Goal: Task Accomplishment & Management: Manage account settings

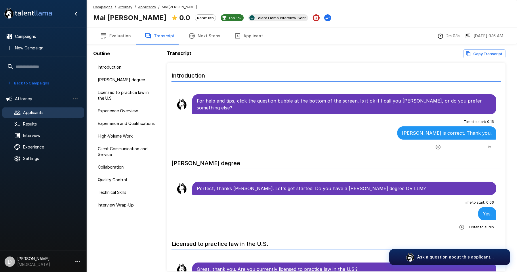
scroll to position [160, 0]
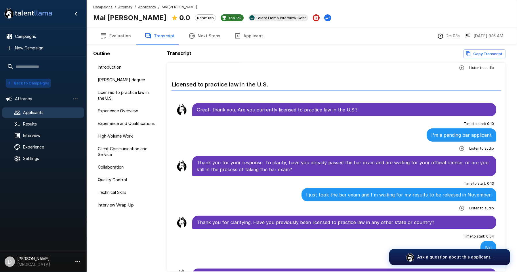
click at [15, 82] on button "Back to Campaigns" at bounding box center [28, 83] width 45 height 9
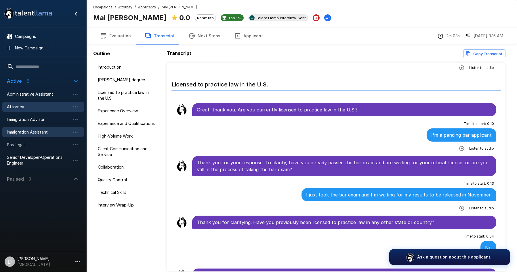
click at [49, 134] on span "Immigration Assistant" at bounding box center [38, 132] width 63 height 6
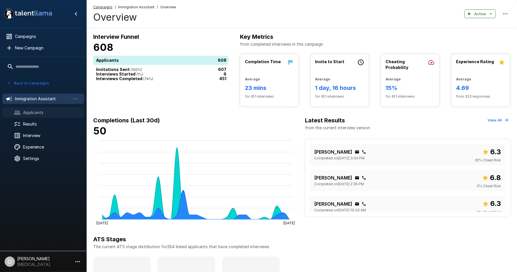
click at [41, 113] on span "Applicants" at bounding box center [51, 113] width 56 height 6
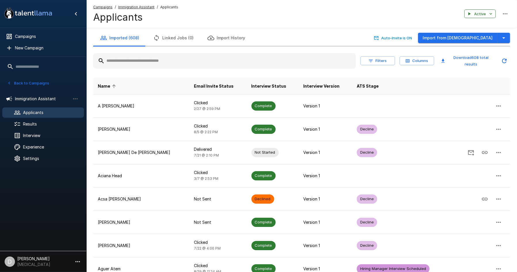
click at [130, 65] on input "text" at bounding box center [224, 61] width 263 height 10
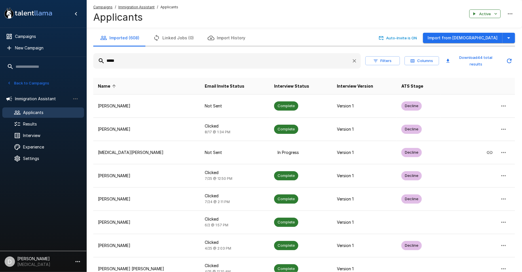
type input "*****"
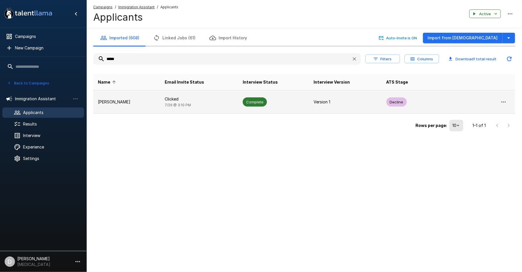
click at [116, 99] on p "[PERSON_NAME]" at bounding box center [127, 102] width 58 height 6
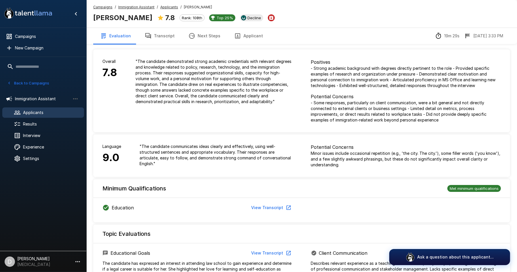
click at [161, 42] on button "Transcript" at bounding box center [160, 36] width 44 height 16
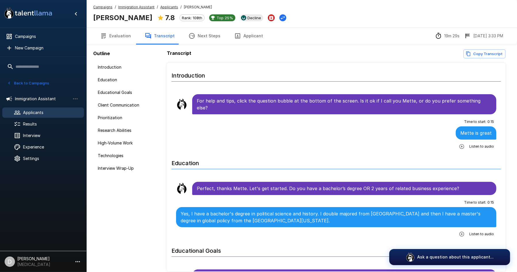
click at [459, 144] on icon "button" at bounding box center [462, 147] width 6 height 6
click at [436, 145] on icon "button" at bounding box center [438, 147] width 5 height 5
